Goal: Information Seeking & Learning: Learn about a topic

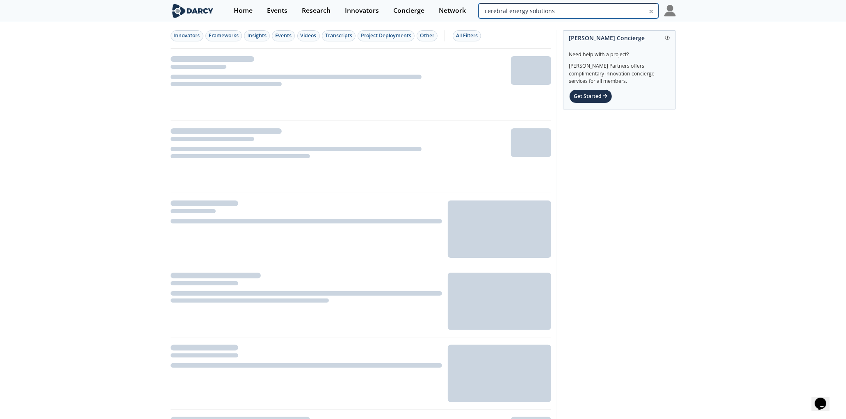
click at [612, 13] on input "cerebral energy solutions" at bounding box center [569, 10] width 180 height 15
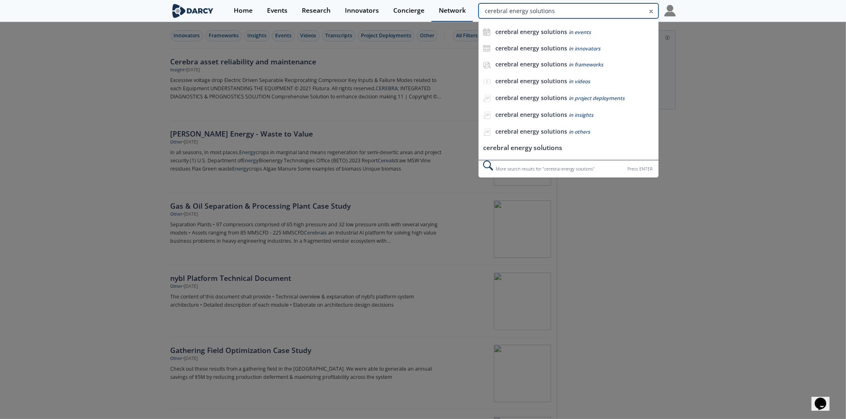
drag, startPoint x: 612, startPoint y: 13, endPoint x: 435, endPoint y: 16, distance: 176.7
click at [435, 16] on div "Home Events Research Innovators Concierge Network cerebral energy solutions cer…" at bounding box center [450, 11] width 449 height 22
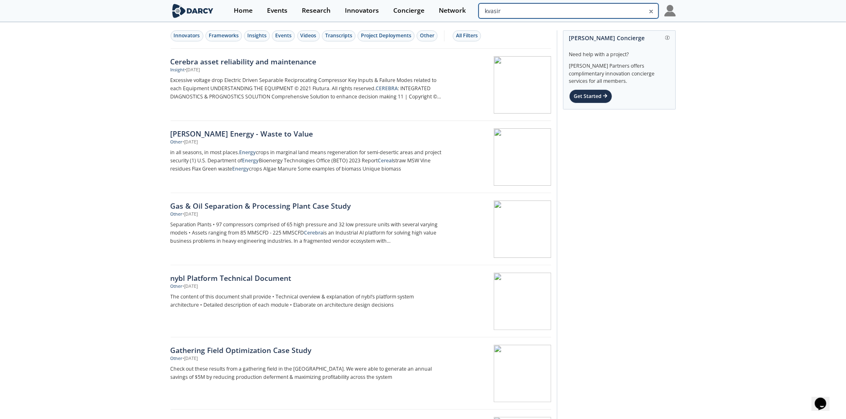
type input "kvasir"
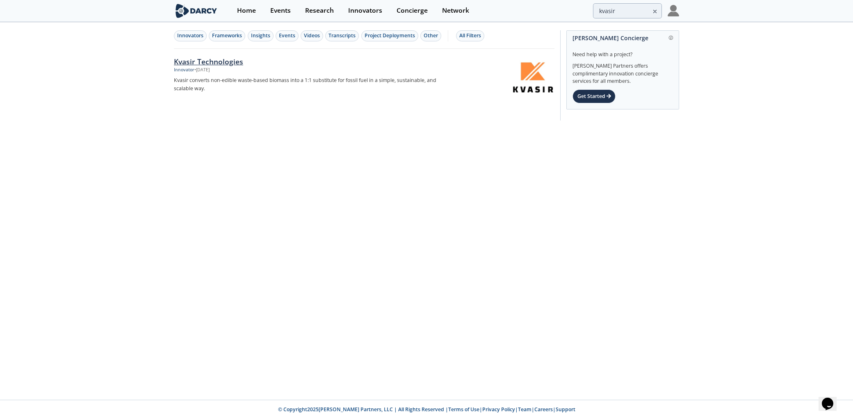
click at [214, 59] on div "Kvasir Technologies" at bounding box center [309, 61] width 271 height 11
